Goal: Task Accomplishment & Management: Complete application form

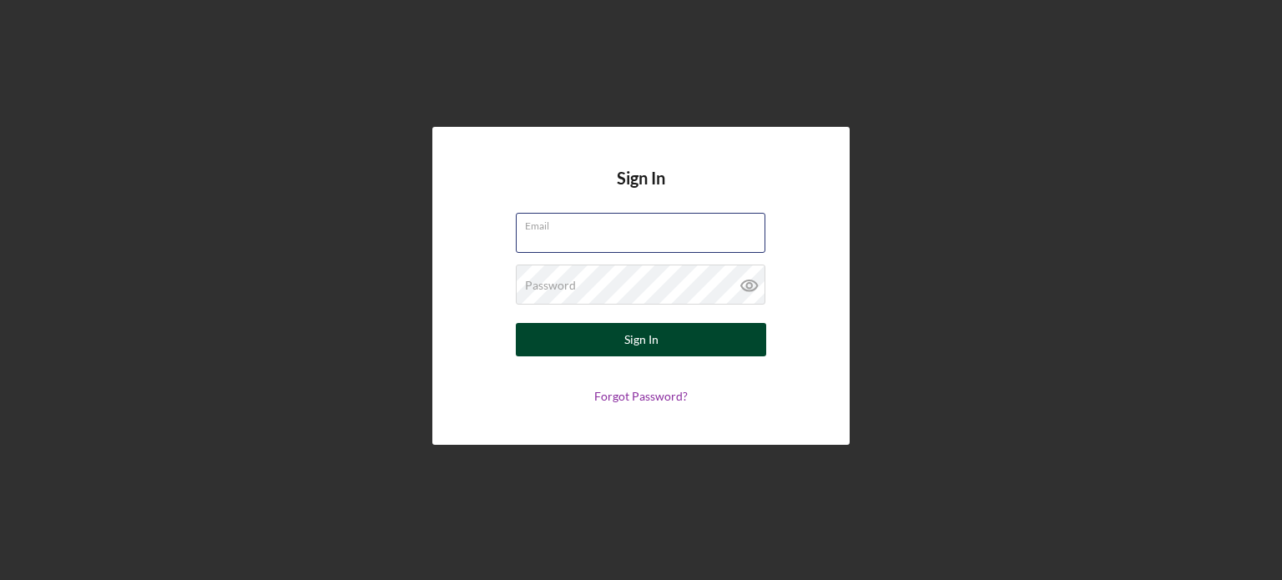
type input "[PERSON_NAME][EMAIL_ADDRESS][DOMAIN_NAME]"
click at [657, 354] on button "Sign In" at bounding box center [641, 339] width 250 height 33
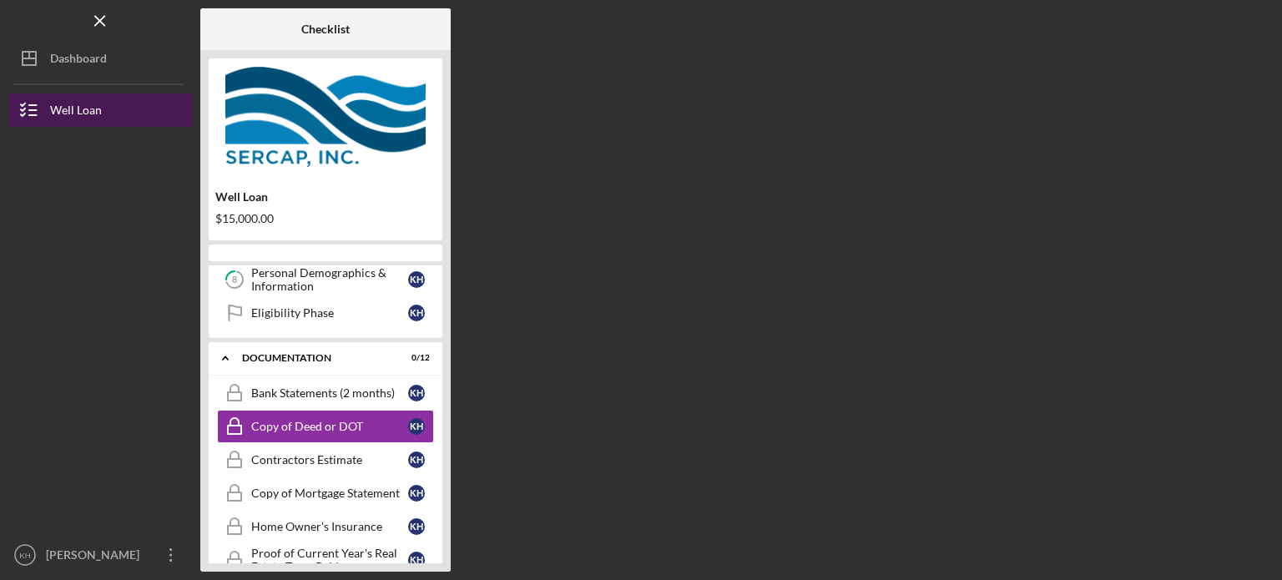
click at [113, 113] on button "Well Loan" at bounding box center [100, 109] width 184 height 33
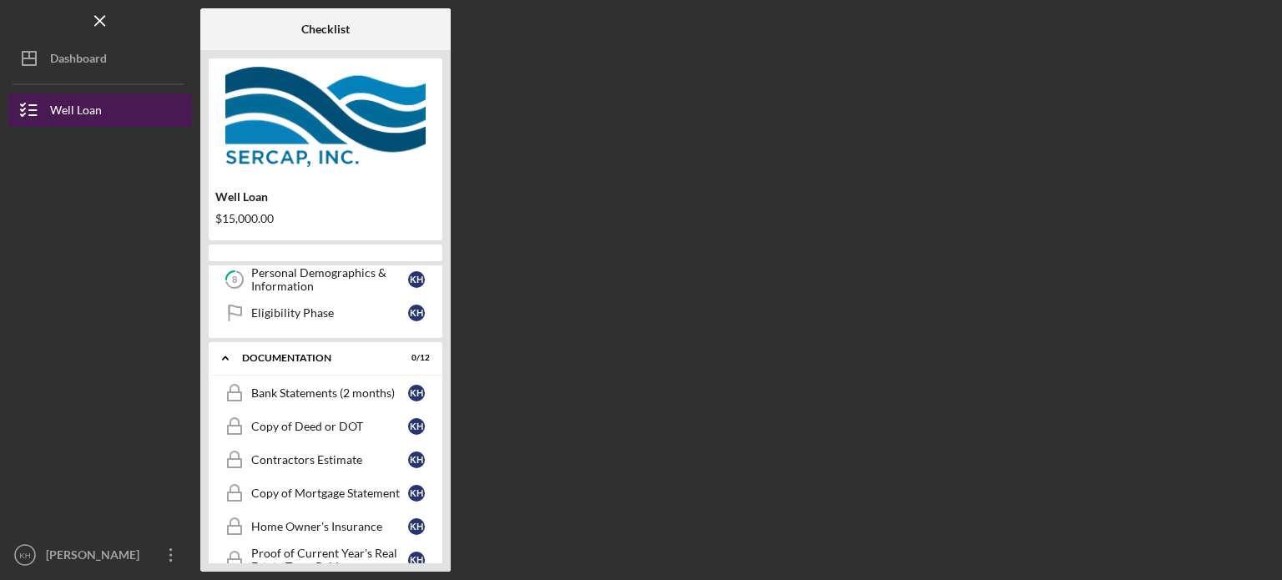
scroll to position [278, 0]
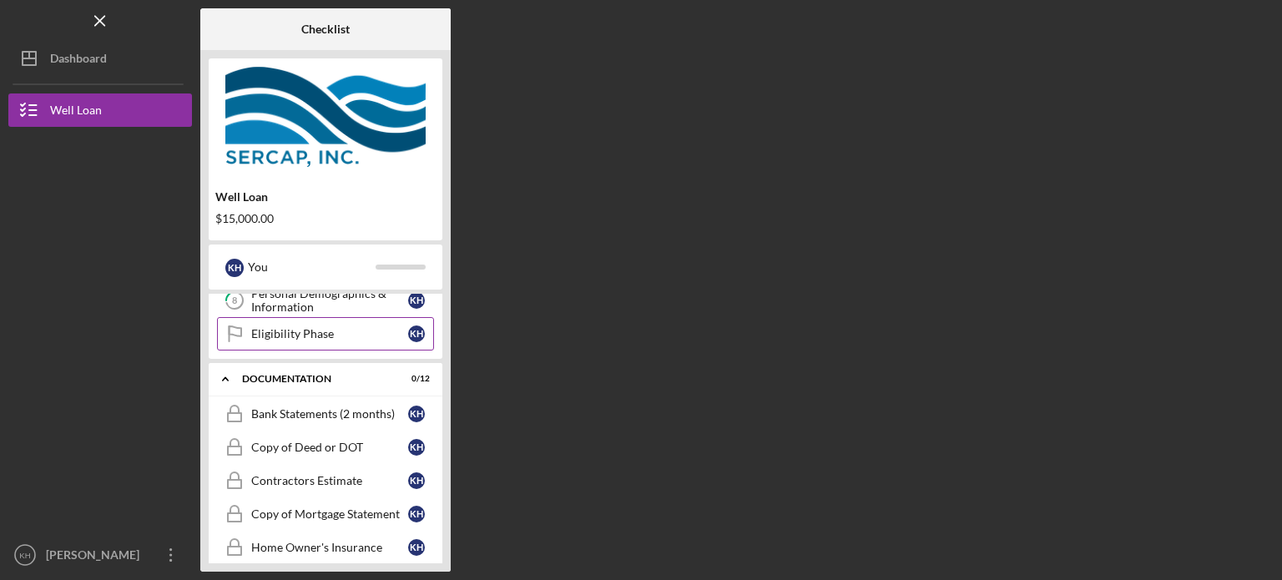
click at [360, 336] on div "Eligibility Phase" at bounding box center [329, 333] width 157 height 13
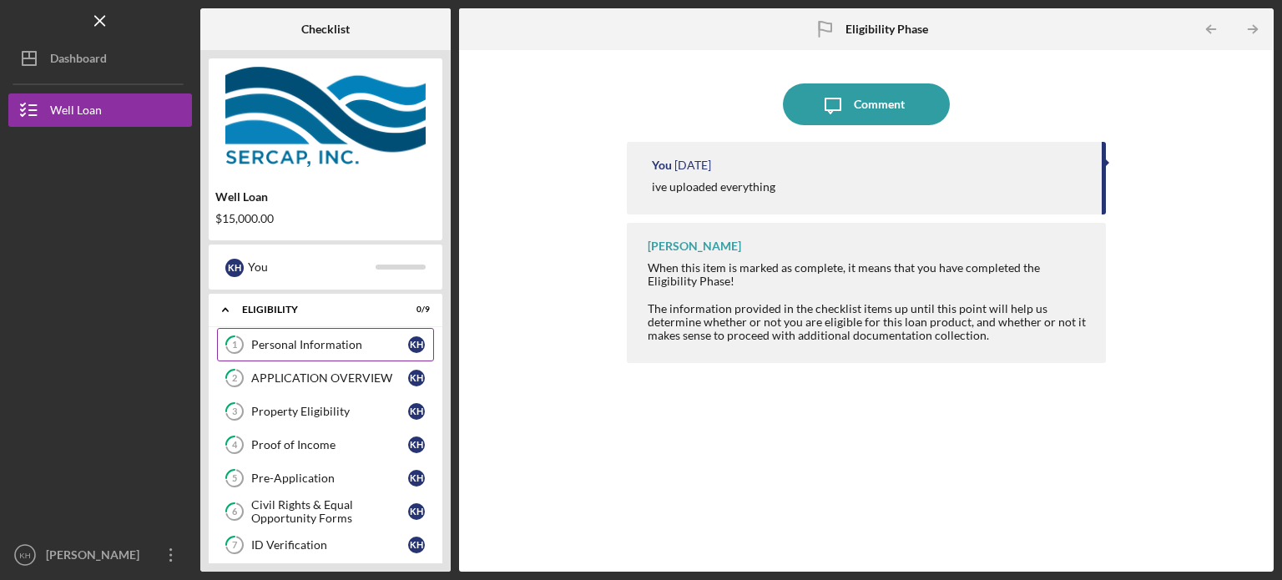
click at [281, 352] on link "1 Personal Information K H" at bounding box center [325, 344] width 217 height 33
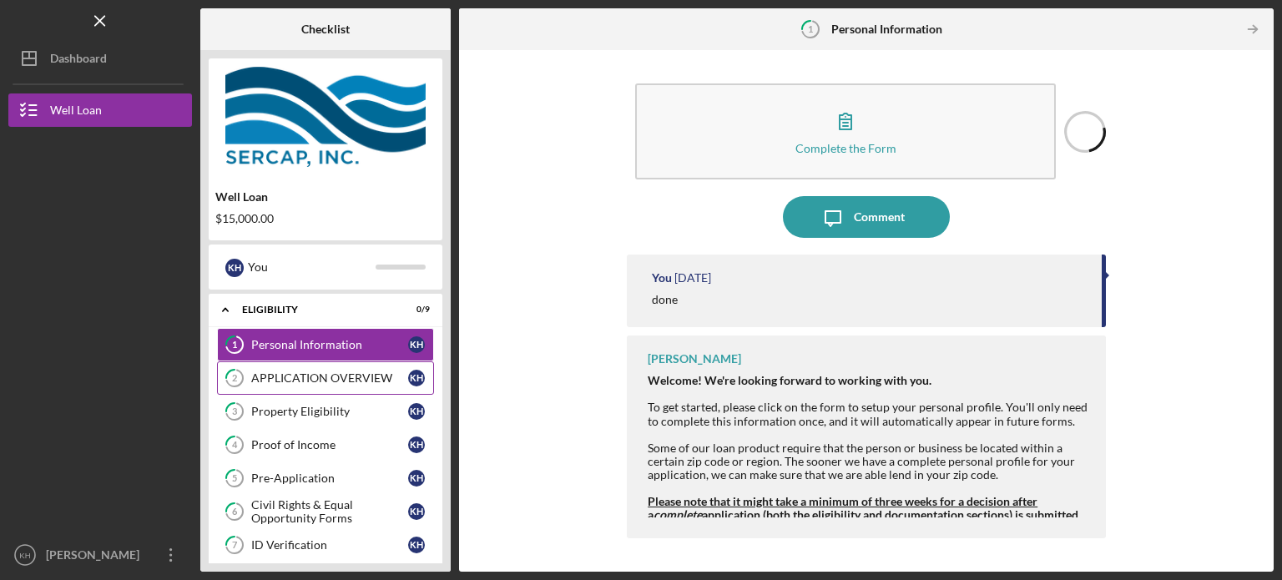
click at [283, 380] on div "APPLICATION OVERVIEW" at bounding box center [329, 377] width 157 height 13
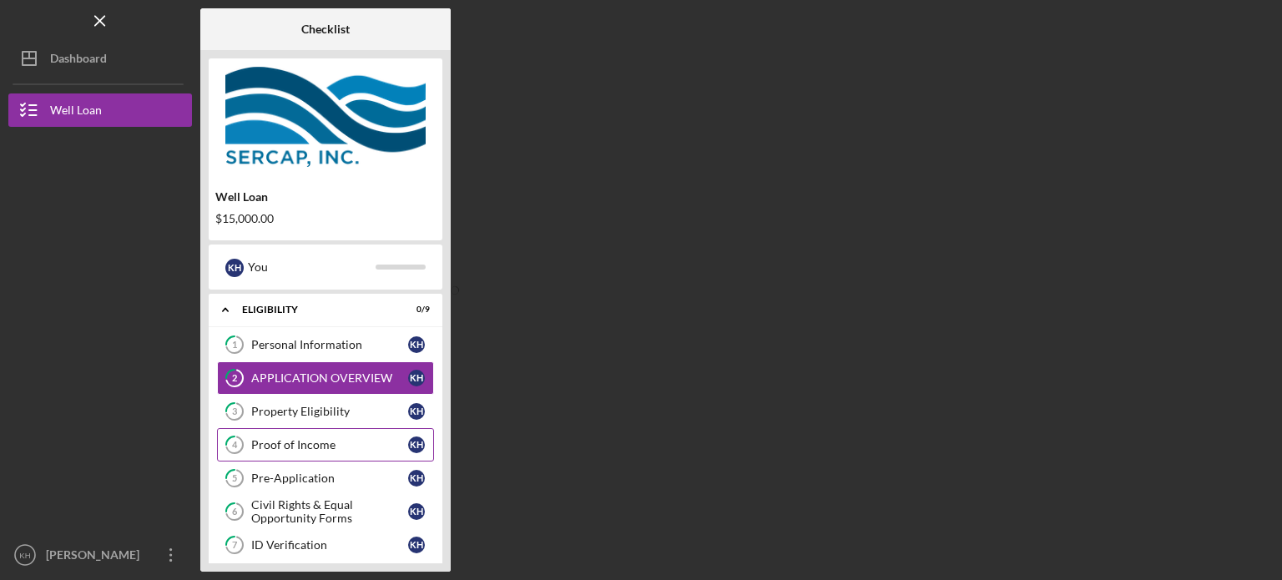
click at [285, 430] on link "4 Proof of Income K H" at bounding box center [325, 444] width 217 height 33
